Goal: Check status: Check status

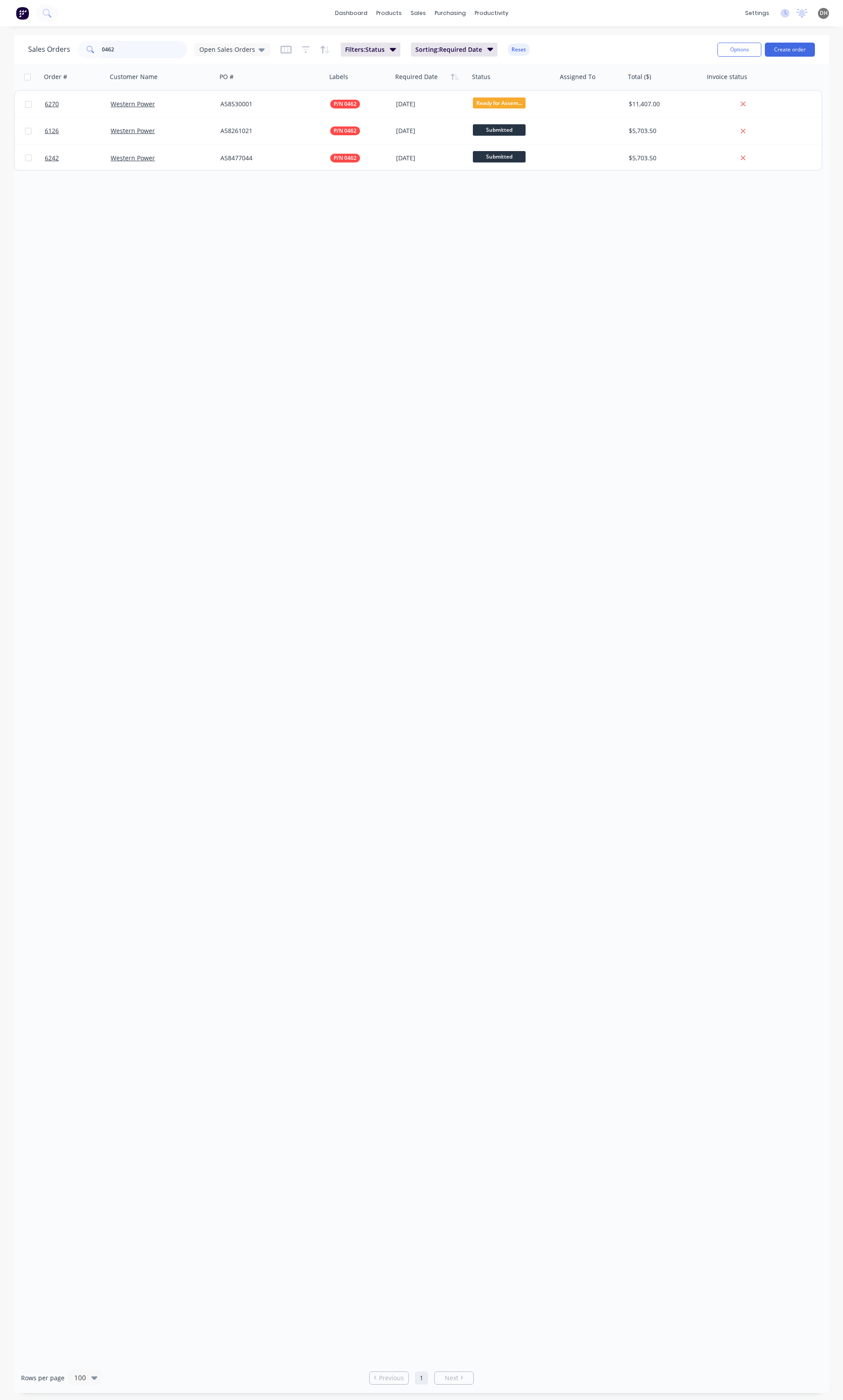
click at [127, 53] on input "0462" at bounding box center [145, 49] width 86 height 17
click at [211, 44] on div "Open Sales Orders" at bounding box center [232, 49] width 76 height 13
click at [208, 119] on button "None" at bounding box center [247, 124] width 100 height 10
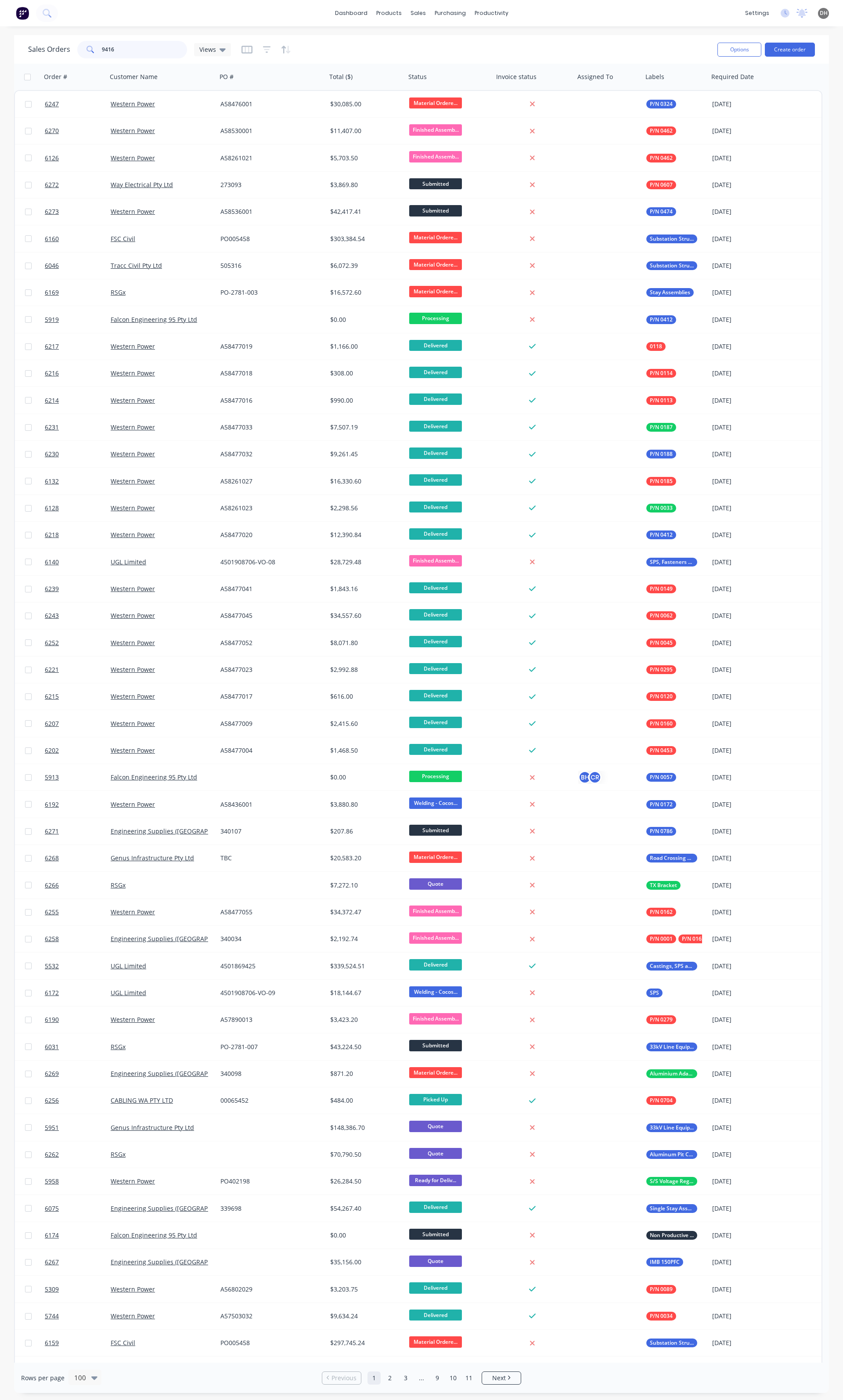
click at [141, 53] on input "9416" at bounding box center [145, 49] width 86 height 17
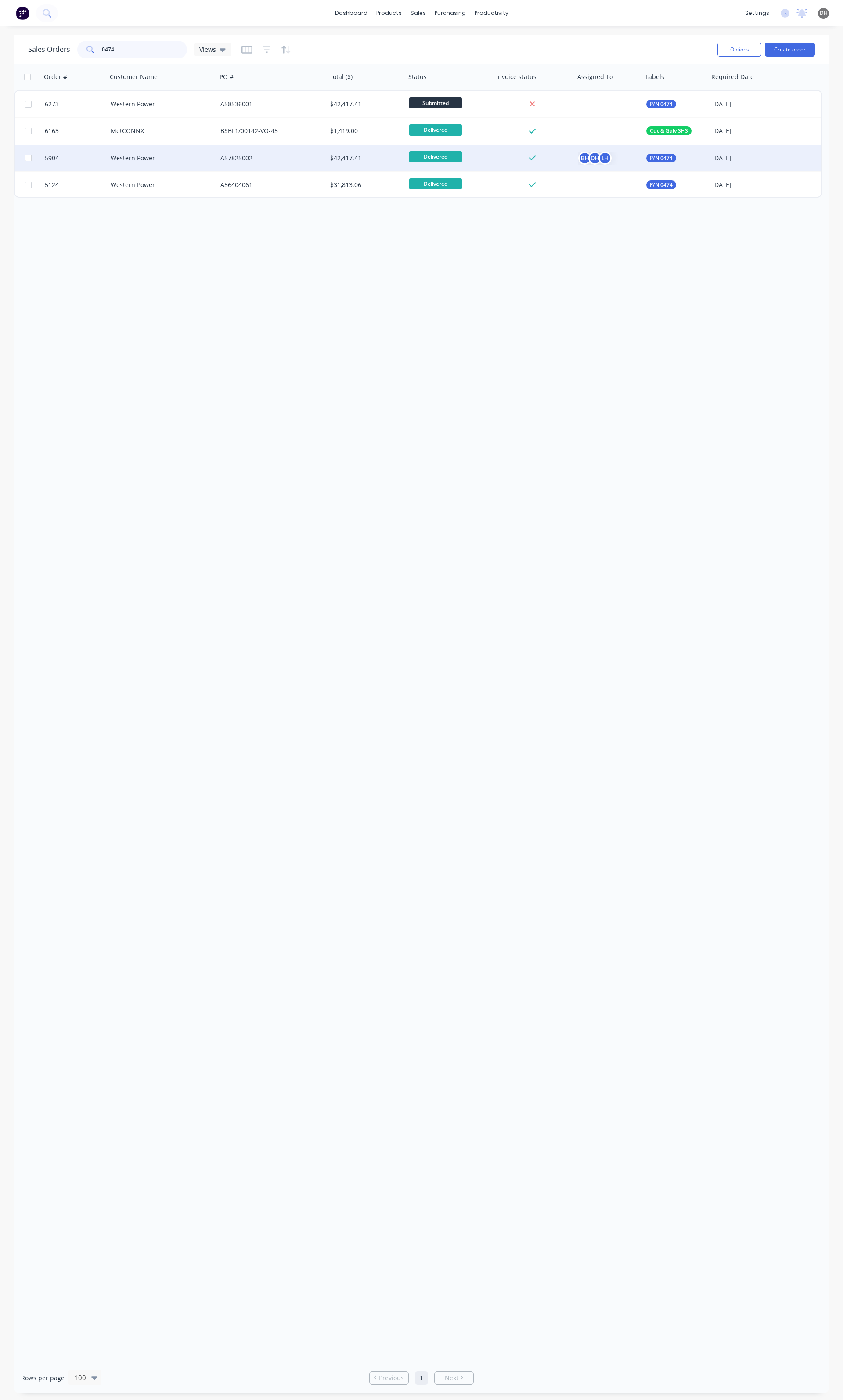
type input "0474"
click at [507, 162] on div at bounding box center [534, 158] width 81 height 26
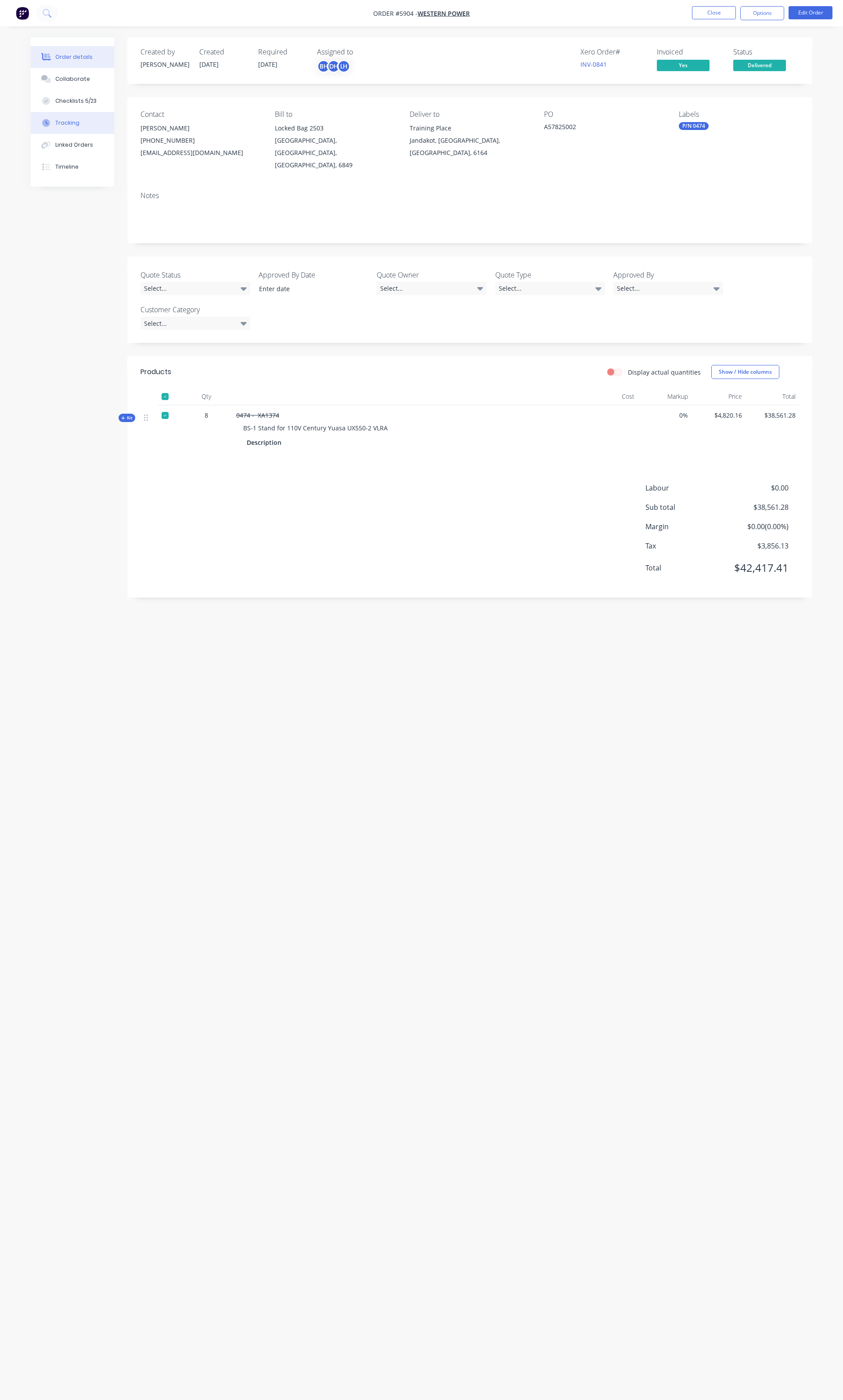
click at [82, 121] on button "Tracking" at bounding box center [73, 123] width 84 height 22
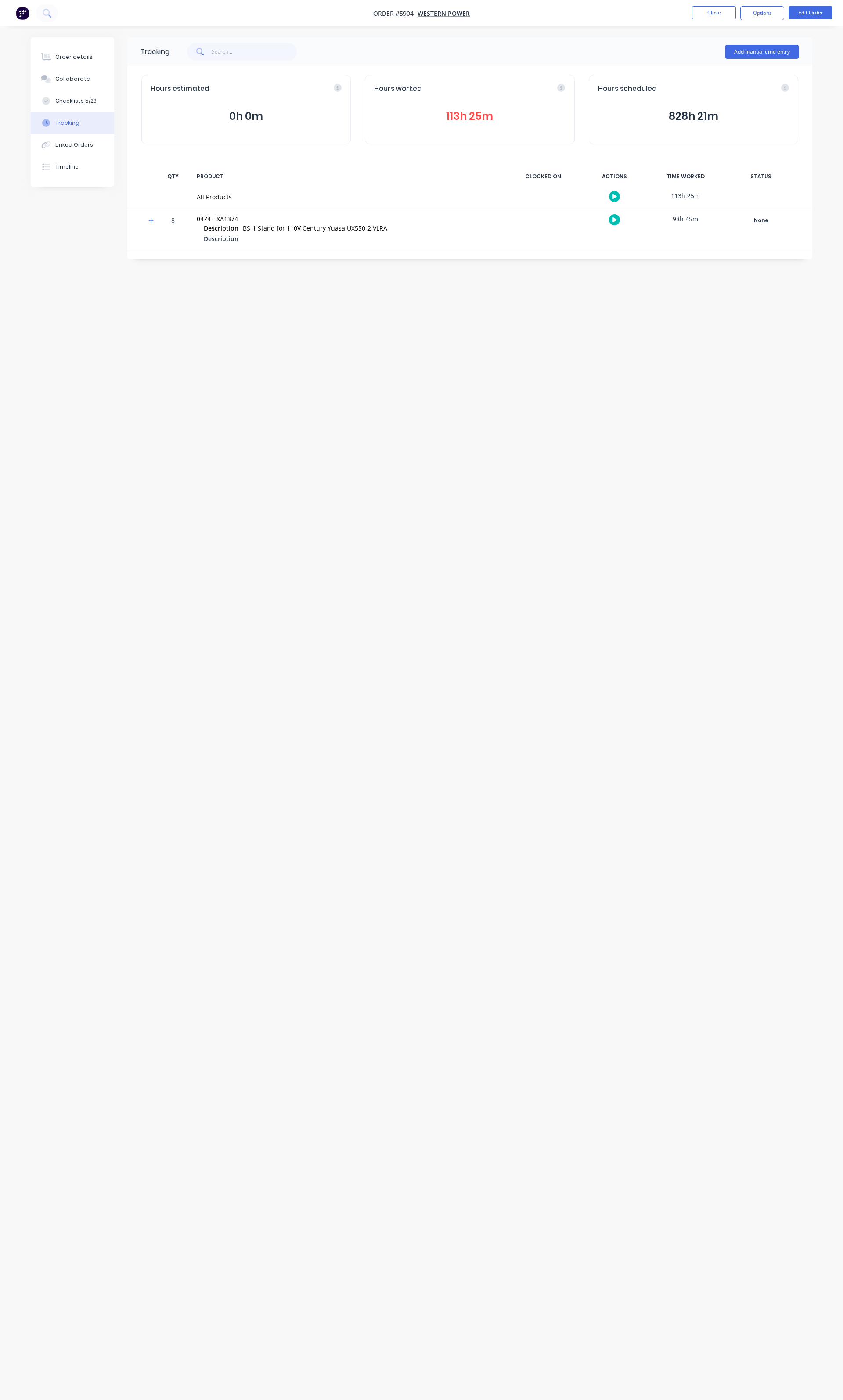
click at [149, 221] on icon at bounding box center [151, 220] width 6 height 6
click at [489, 134] on div "Hours worked 113h 25m" at bounding box center [469, 109] width 209 height 70
click at [563, 91] on icon at bounding box center [561, 88] width 8 height 8
click at [475, 130] on div "Hours worked 113h 25m" at bounding box center [469, 109] width 209 height 70
click at [479, 120] on button "113h 25m" at bounding box center [469, 116] width 191 height 17
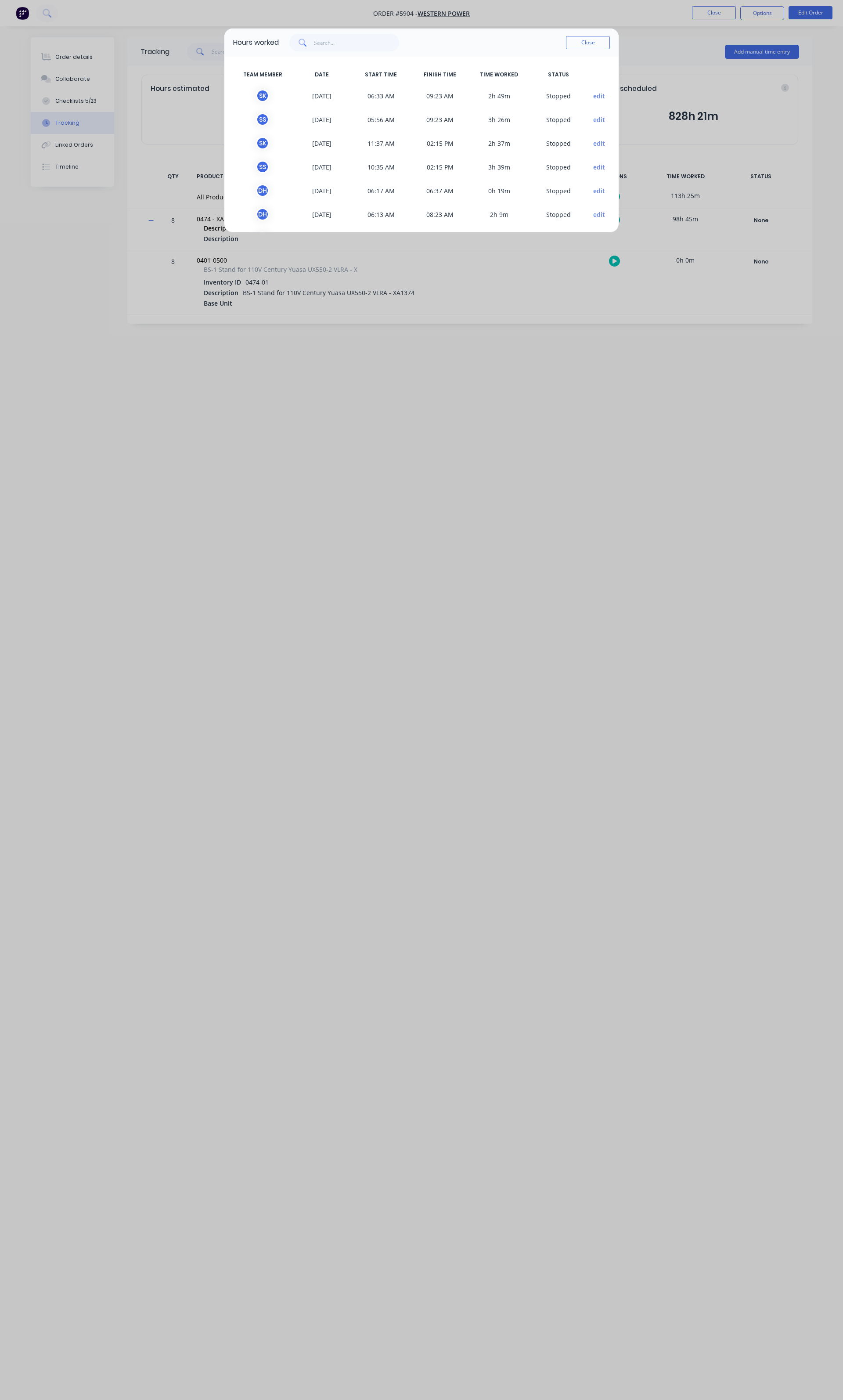
click at [570, 50] on div "Close" at bounding box center [588, 42] width 44 height 17
click at [571, 48] on button "Close" at bounding box center [588, 42] width 44 height 13
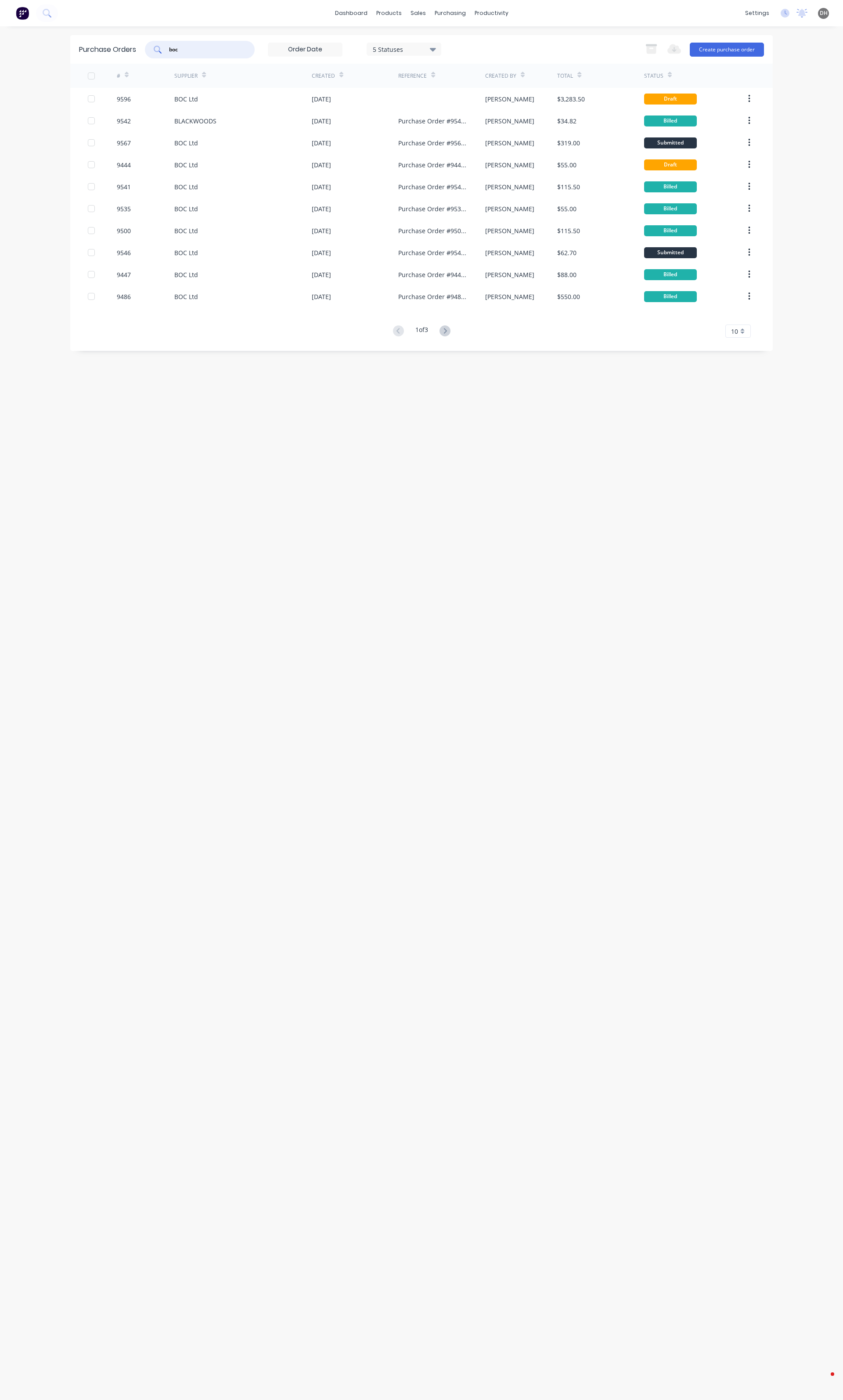
click at [185, 49] on input "boc" at bounding box center [204, 49] width 73 height 9
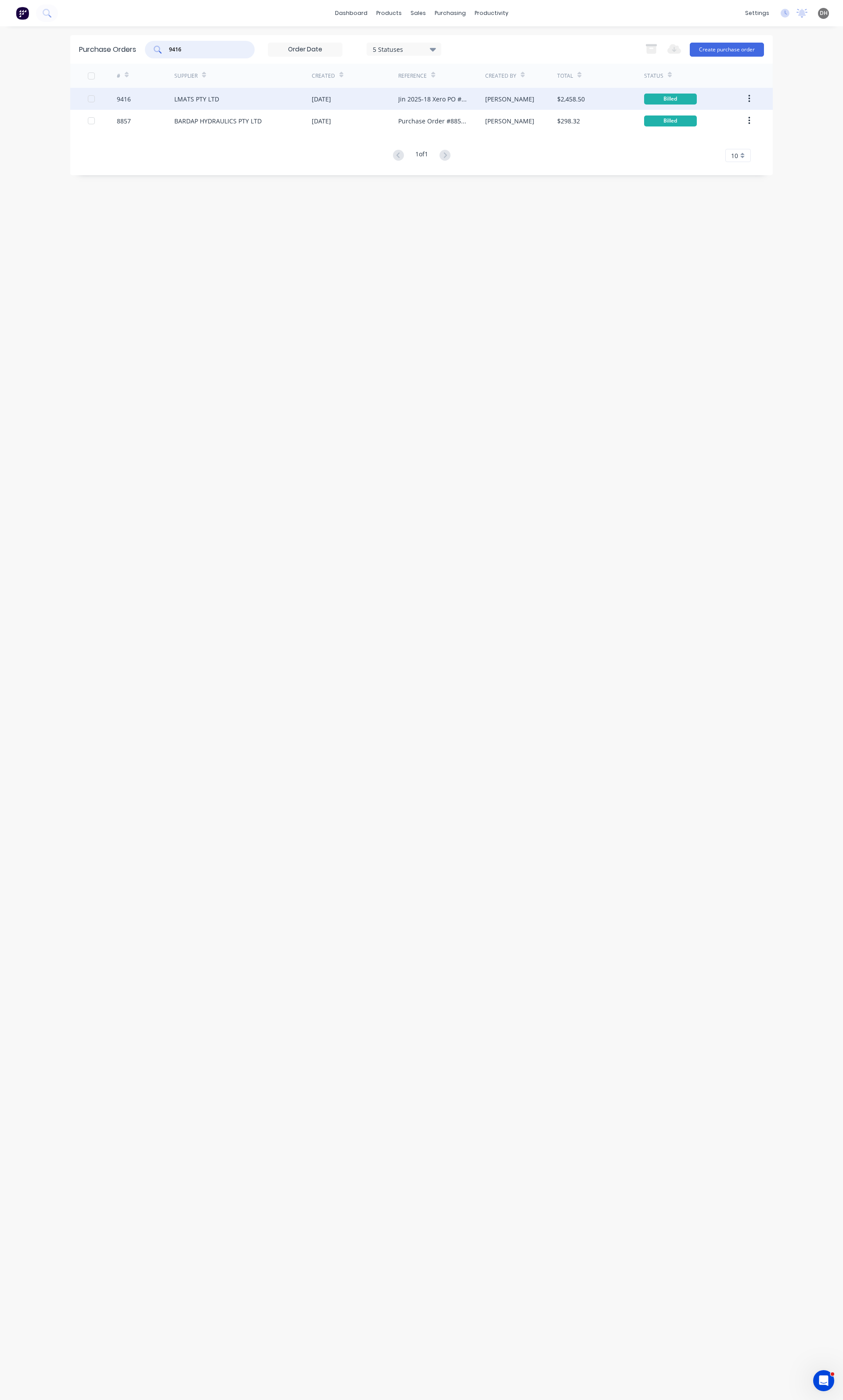
type input "9416"
click at [208, 101] on div "LMATS PTY LTD" at bounding box center [197, 99] width 45 height 9
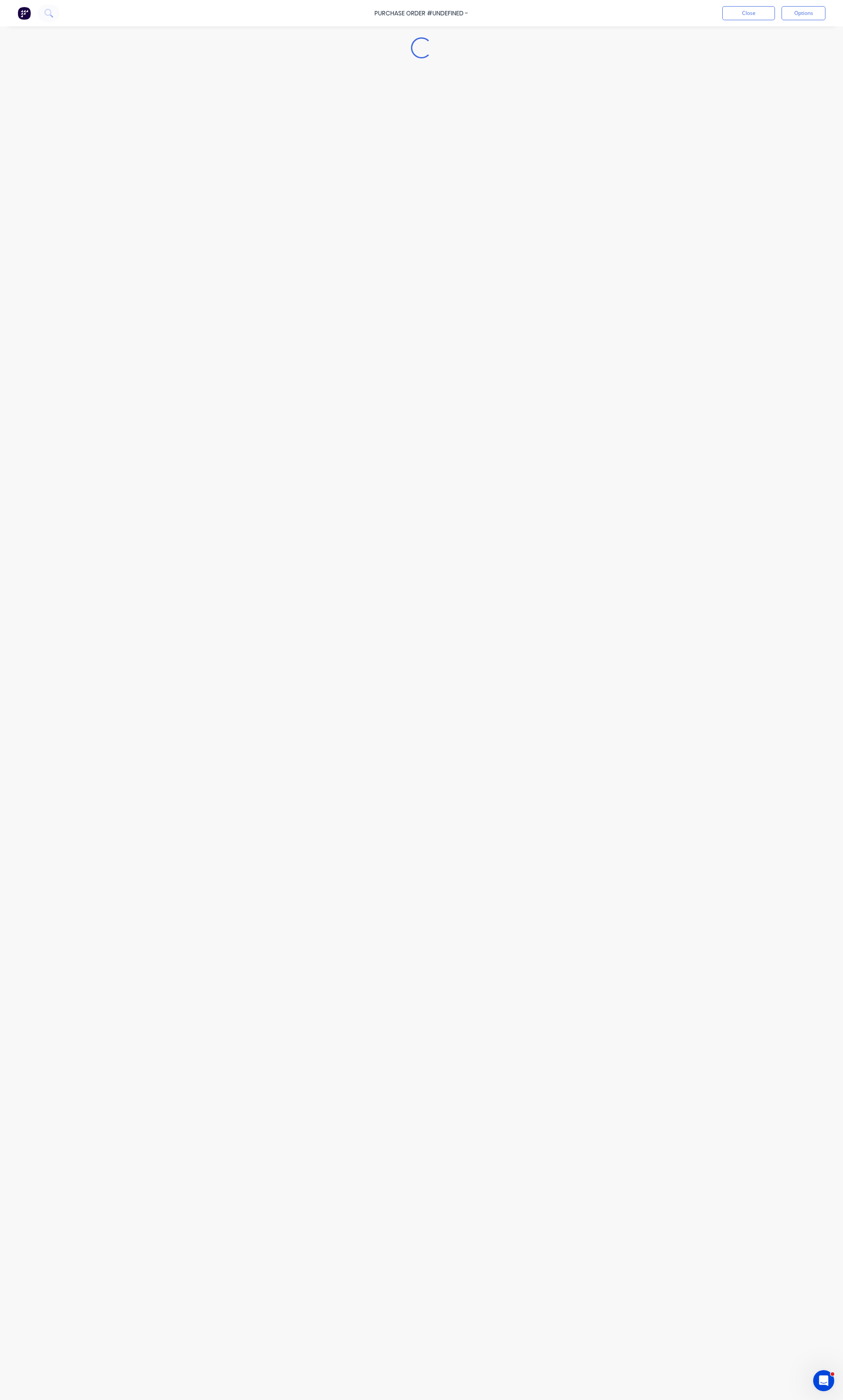
type textarea "x"
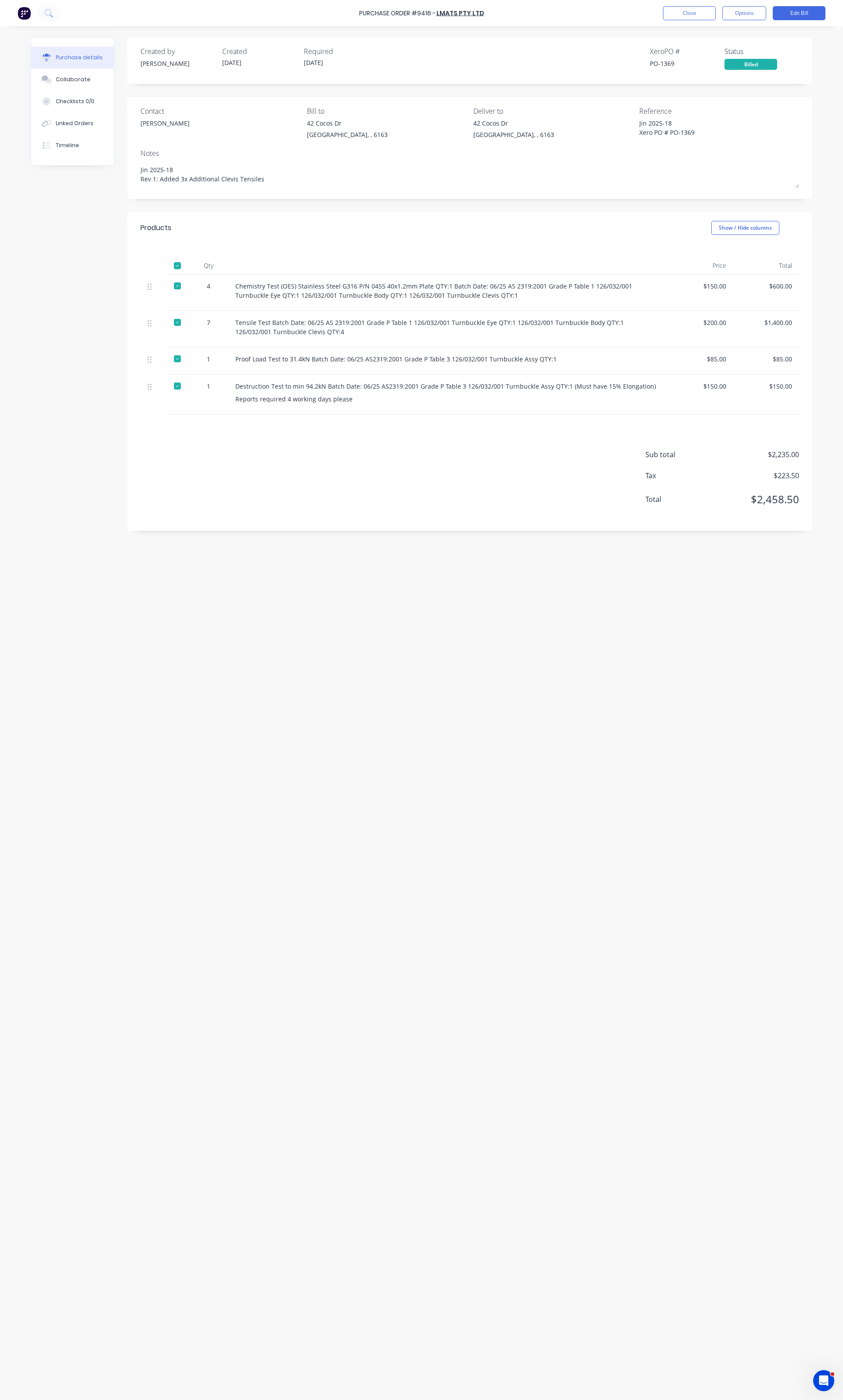
click at [688, 3] on div "Purchase Order #9416 - LMATS PTY LTD Close Options Edit Bill" at bounding box center [421, 13] width 843 height 26
click at [685, 8] on button "Close" at bounding box center [689, 13] width 53 height 14
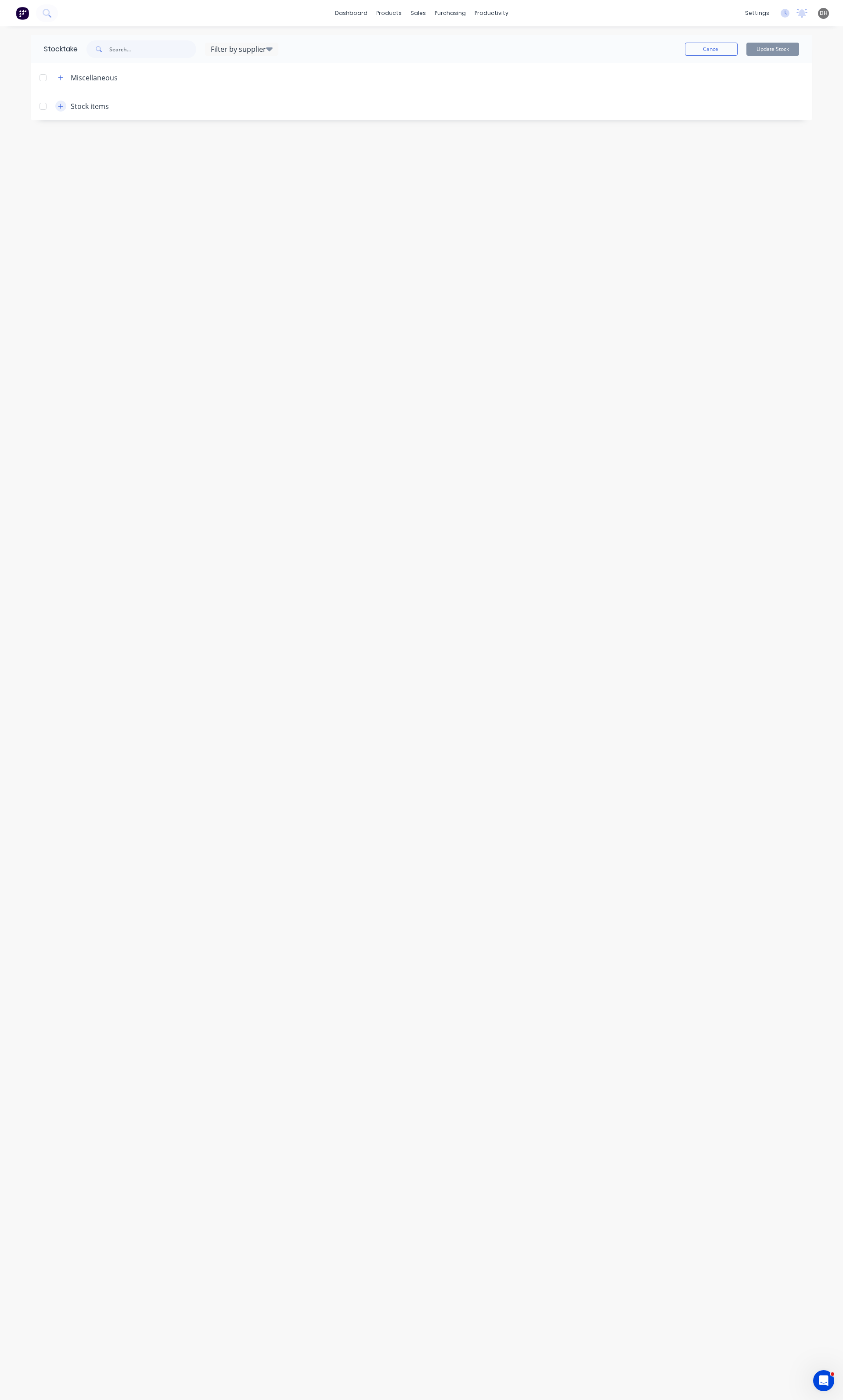
click at [59, 108] on icon "button" at bounding box center [61, 106] width 5 height 6
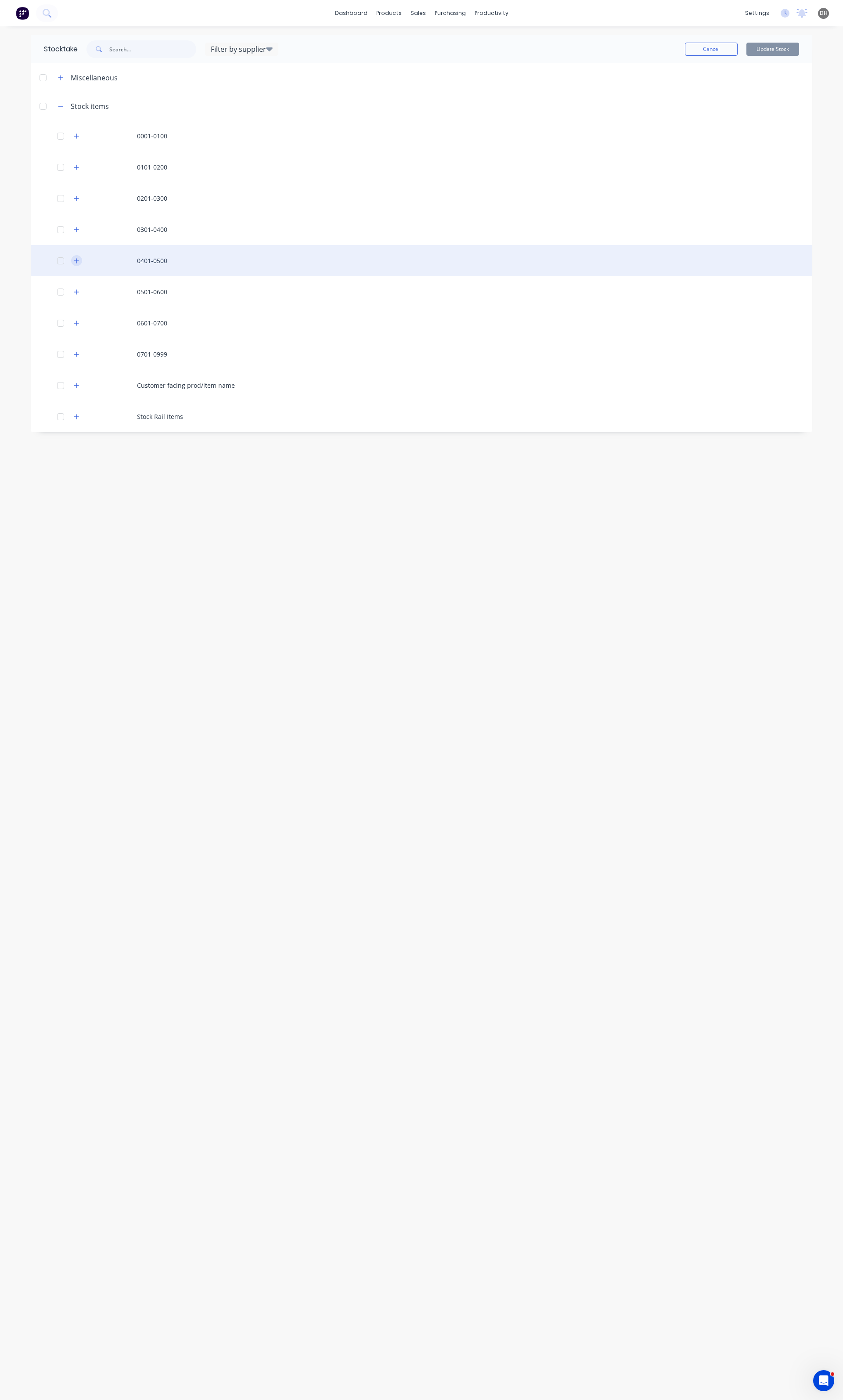
click at [78, 262] on icon "button" at bounding box center [77, 260] width 5 height 6
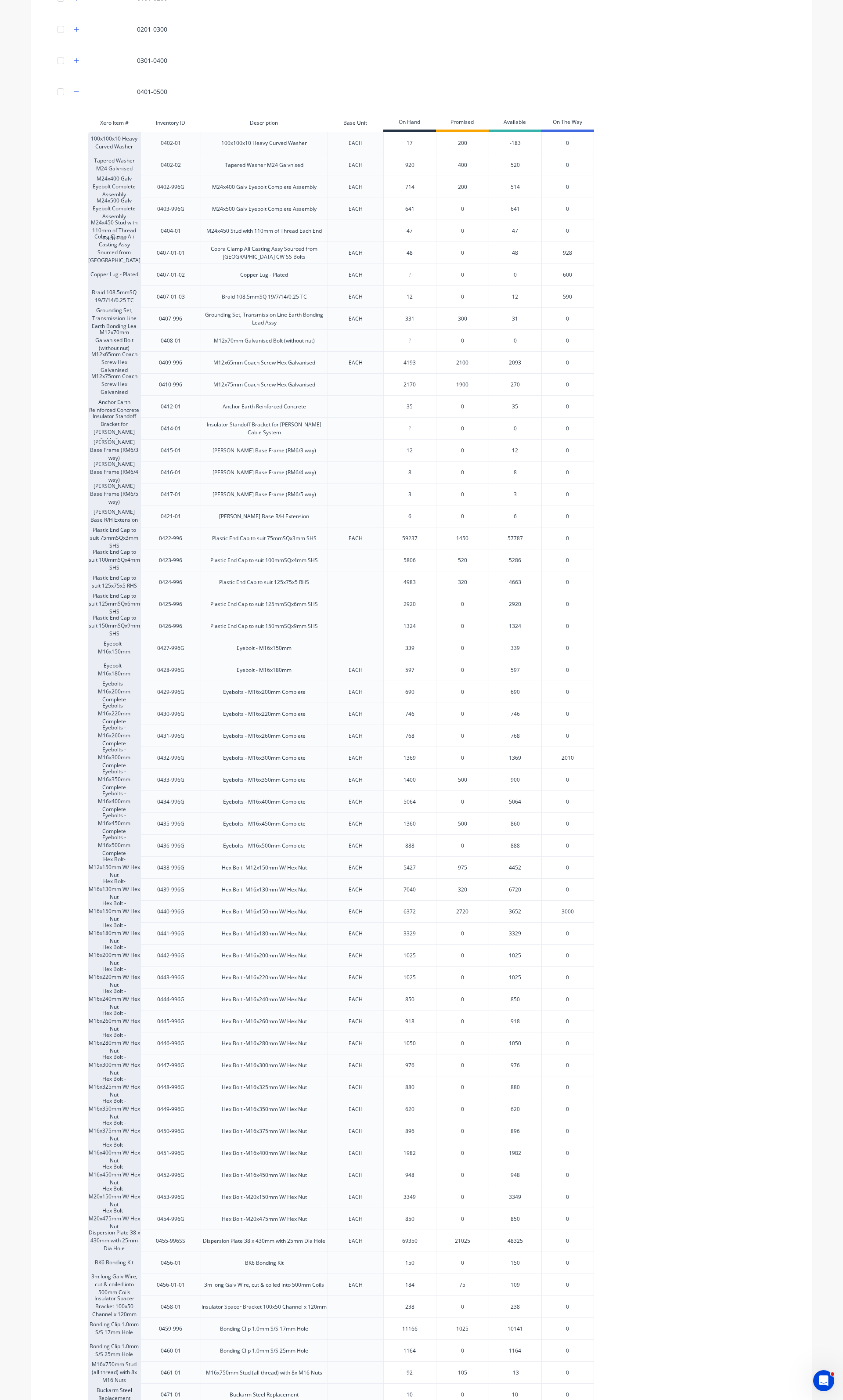
scroll to position [58, 0]
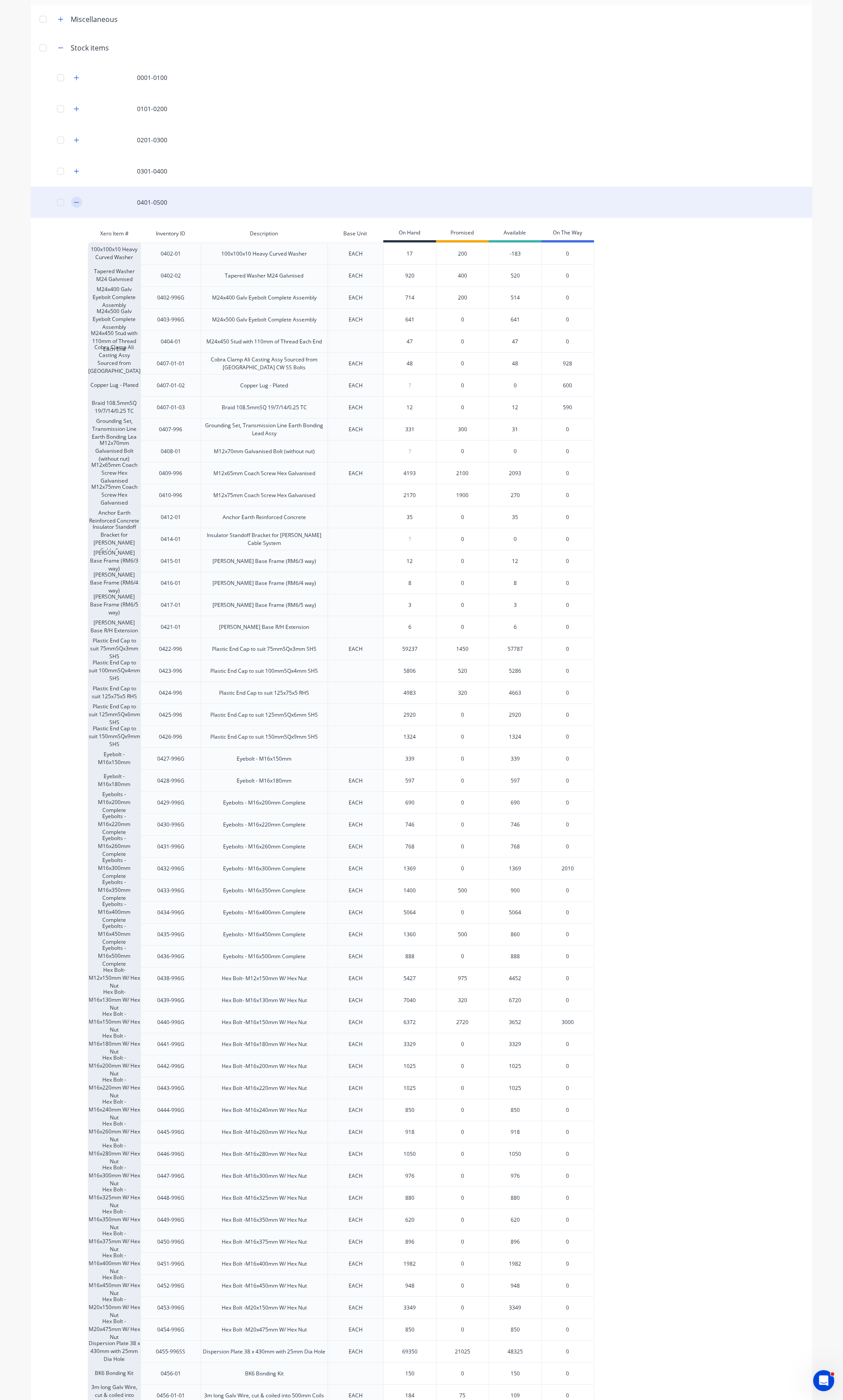
click at [74, 200] on icon "button" at bounding box center [77, 202] width 5 height 6
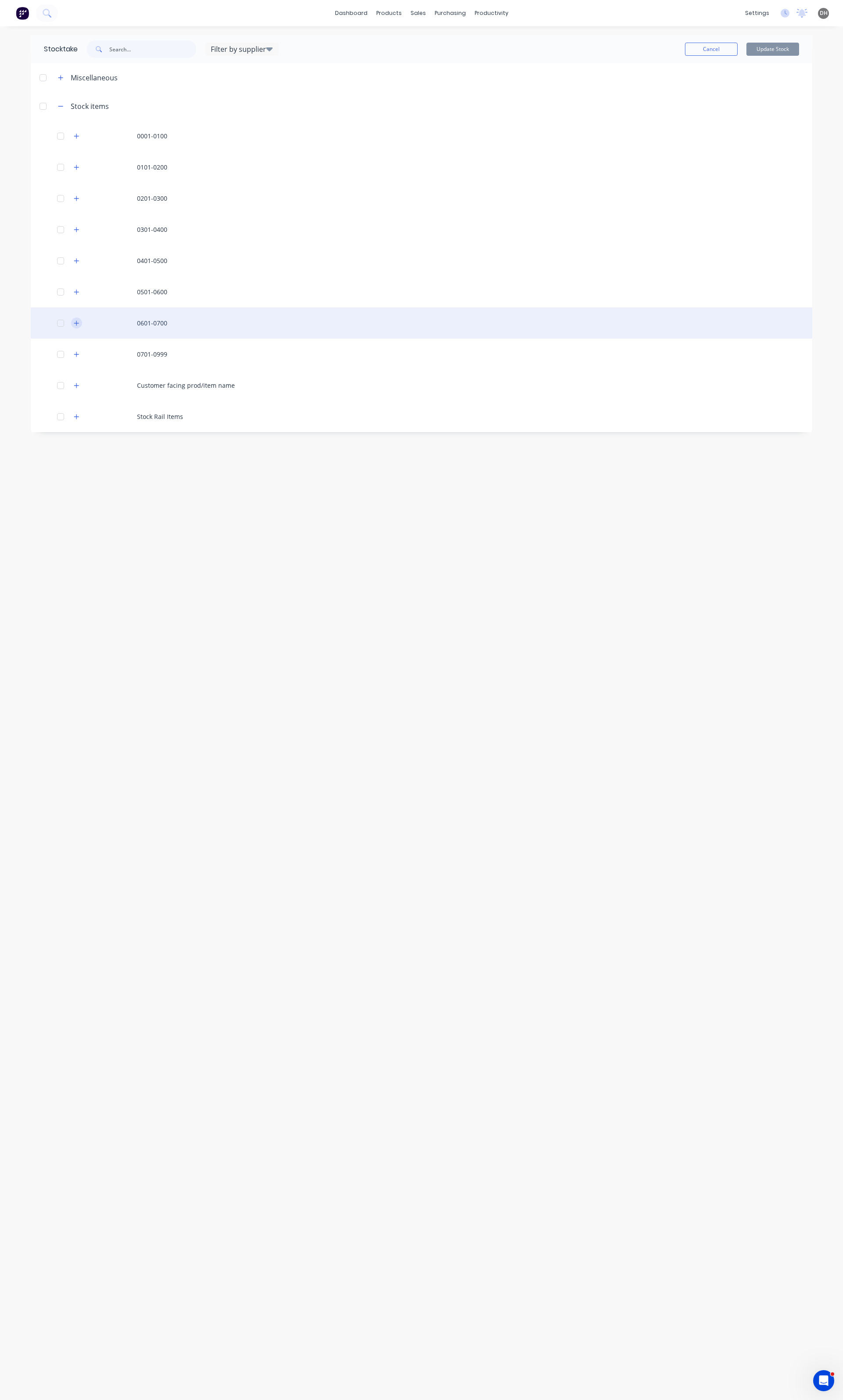
click at [77, 322] on icon "button" at bounding box center [77, 323] width 5 height 5
